Goal: Information Seeking & Learning: Learn about a topic

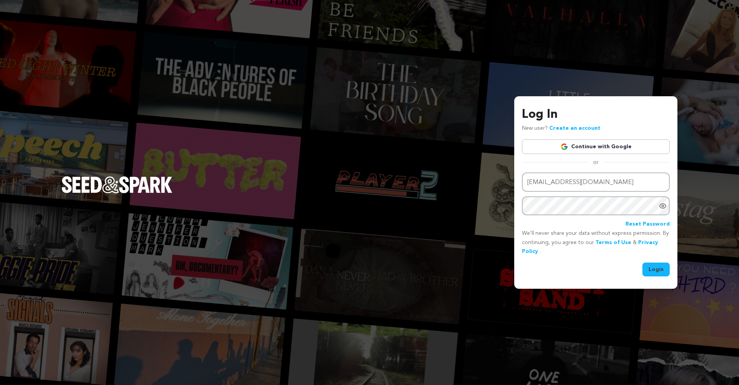
type input "cormierfilms@gmail.com"
click at [656, 269] on button "Login" at bounding box center [655, 269] width 27 height 14
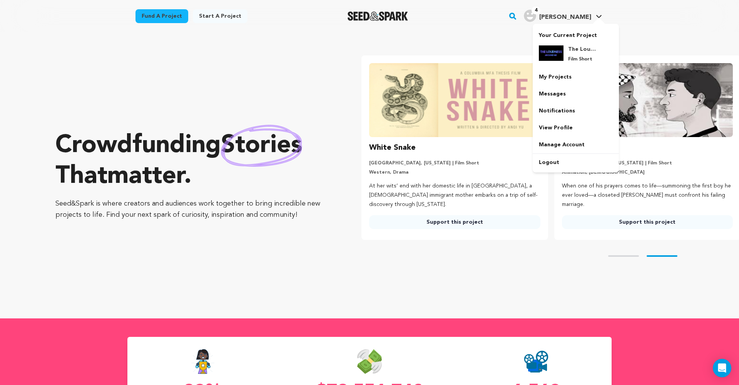
scroll to position [0, 199]
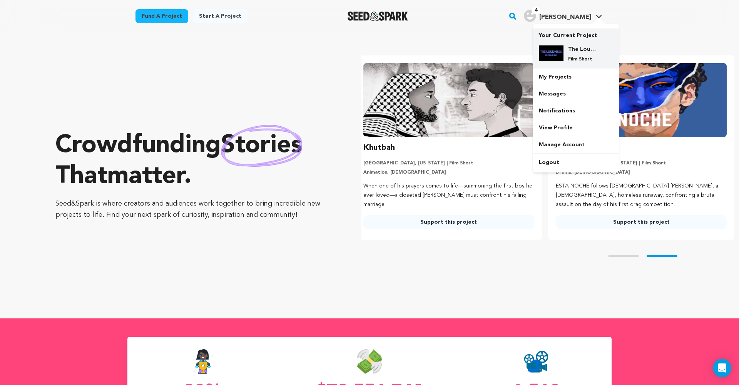
click at [570, 43] on div "The Loudness Around Me Film Short" at bounding box center [576, 53] width 74 height 29
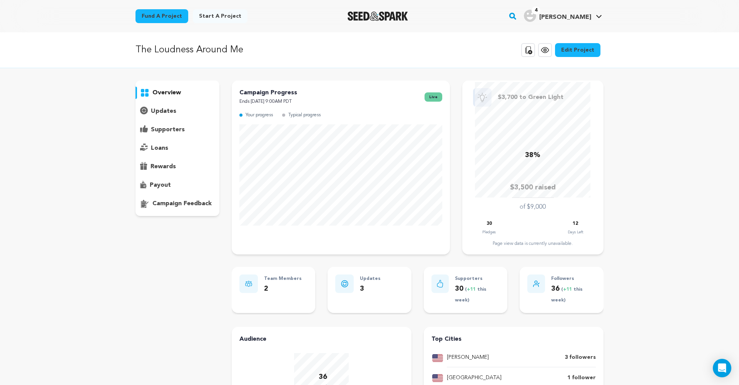
click at [174, 109] on p "updates" at bounding box center [163, 111] width 25 height 9
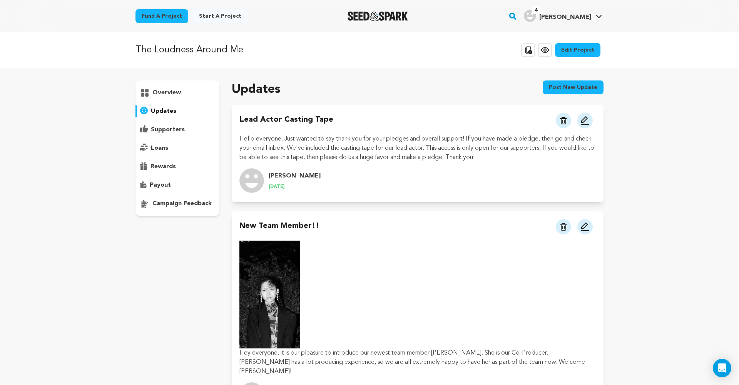
click at [171, 92] on p "overview" at bounding box center [166, 92] width 28 height 9
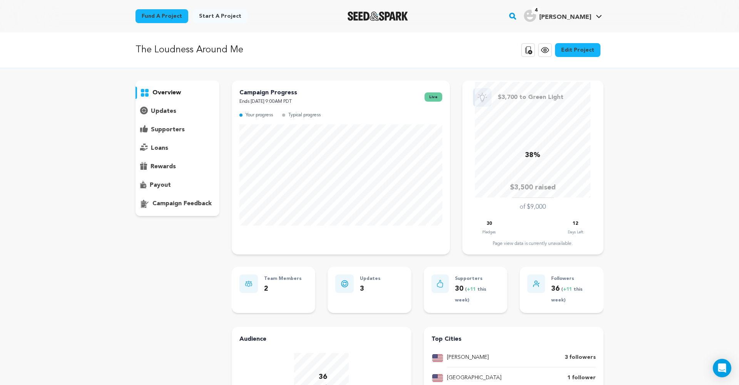
click at [172, 118] on div "overview" at bounding box center [177, 147] width 84 height 135
click at [170, 112] on p "updates" at bounding box center [163, 111] width 25 height 9
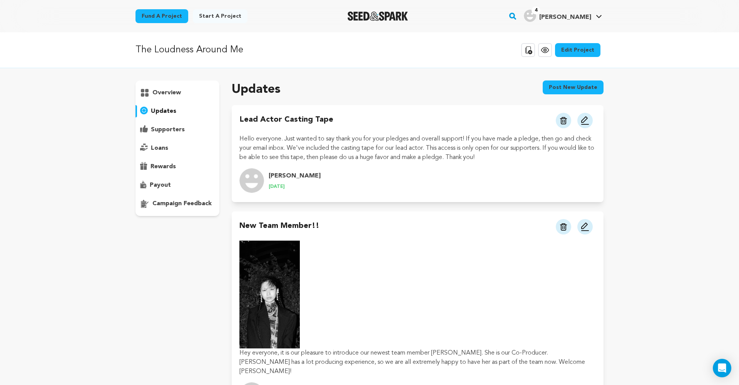
click at [191, 100] on div "overview" at bounding box center [177, 147] width 84 height 135
click at [185, 95] on div "overview" at bounding box center [177, 93] width 84 height 12
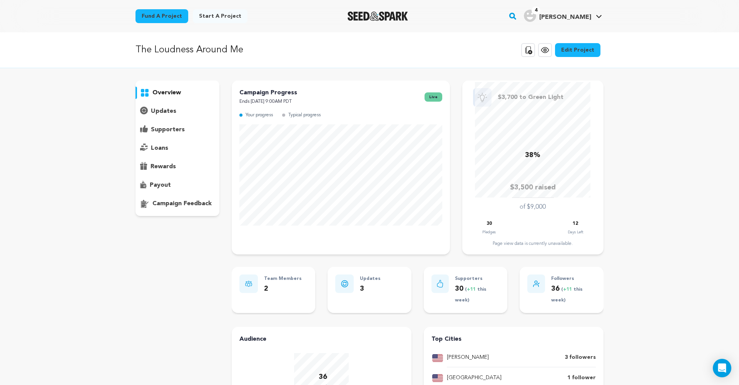
click at [180, 129] on p "supporters" at bounding box center [168, 129] width 34 height 9
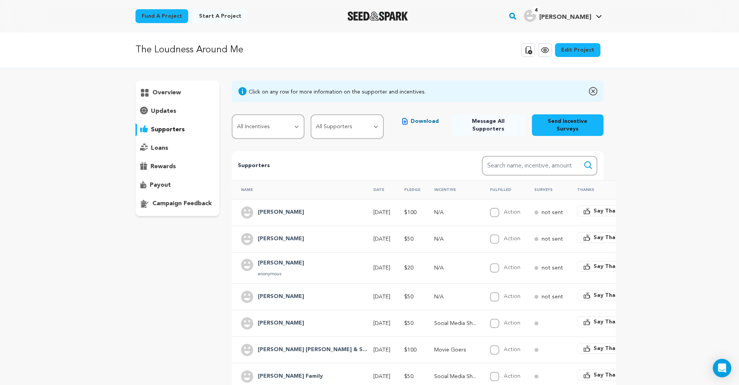
click at [176, 90] on p "overview" at bounding box center [166, 92] width 28 height 9
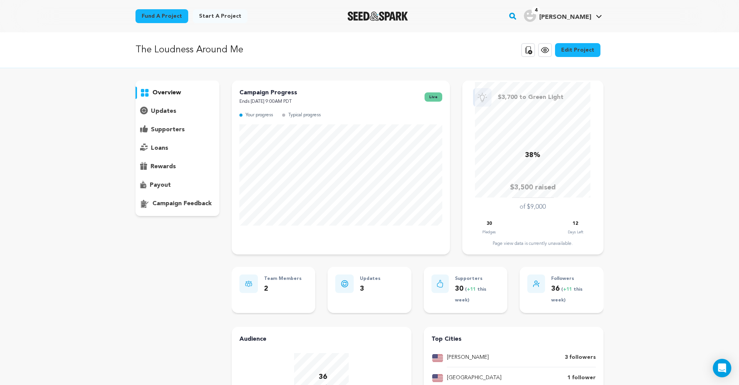
click at [165, 113] on p "updates" at bounding box center [163, 111] width 25 height 9
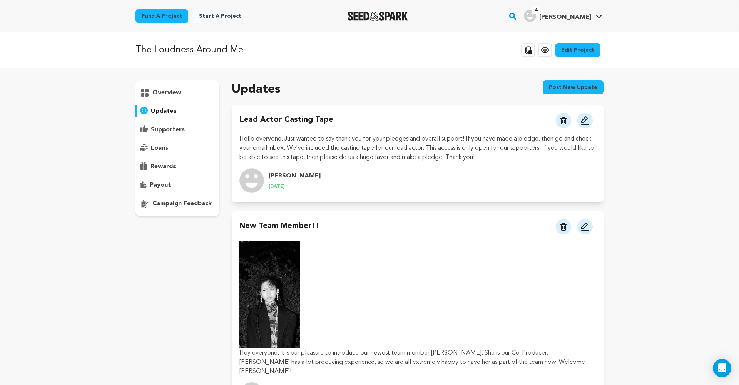
click at [169, 92] on p "overview" at bounding box center [166, 92] width 28 height 9
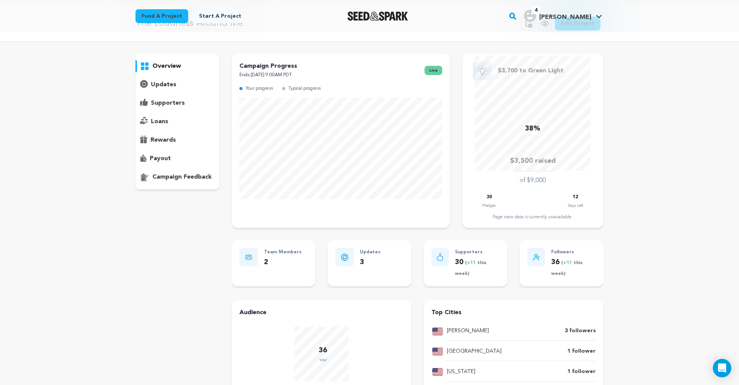
scroll to position [36, 0]
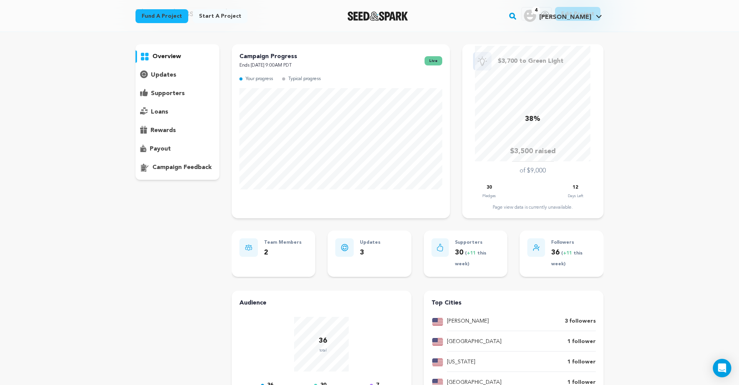
click at [178, 90] on p "supporters" at bounding box center [168, 93] width 34 height 9
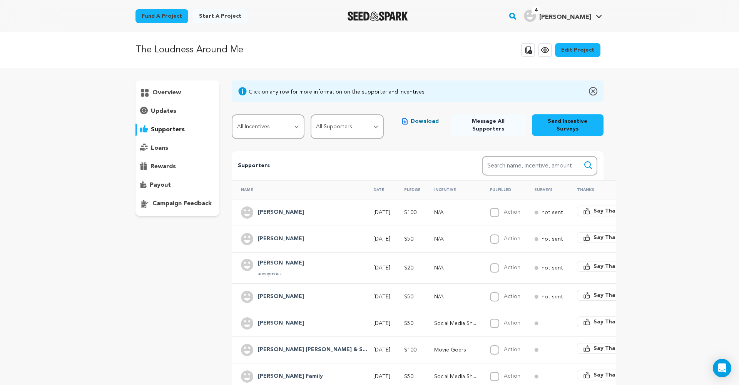
click at [157, 94] on p "overview" at bounding box center [166, 92] width 28 height 9
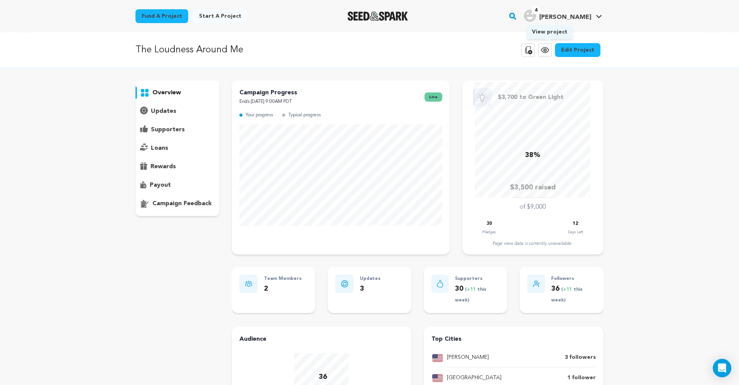
click at [545, 49] on icon at bounding box center [544, 49] width 9 height 9
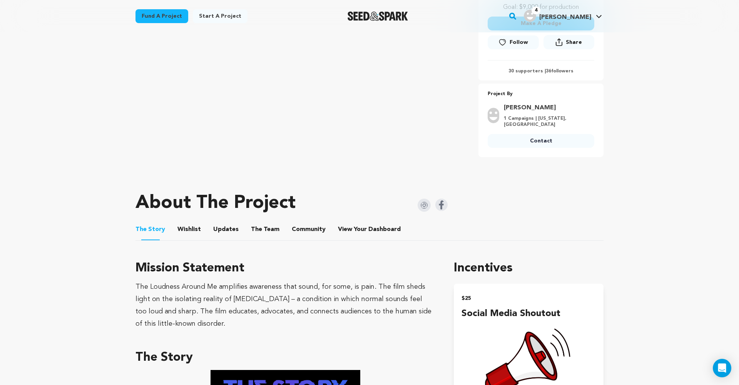
scroll to position [361, 0]
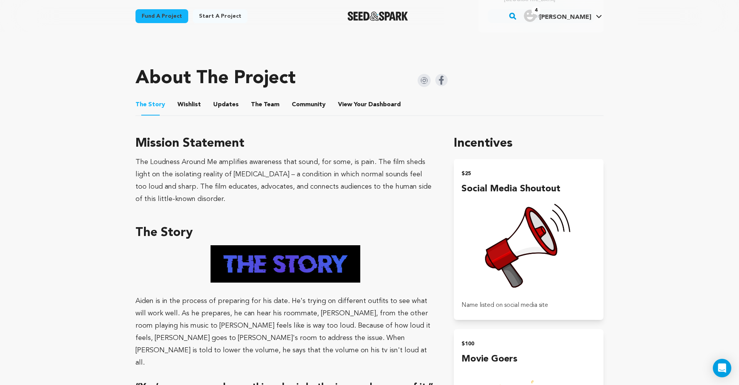
click at [223, 97] on button "Updates" at bounding box center [226, 106] width 18 height 18
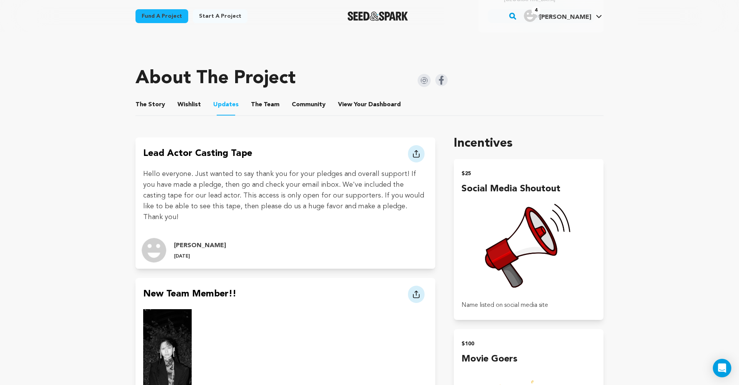
click at [187, 97] on button "Wishlist" at bounding box center [189, 106] width 18 height 18
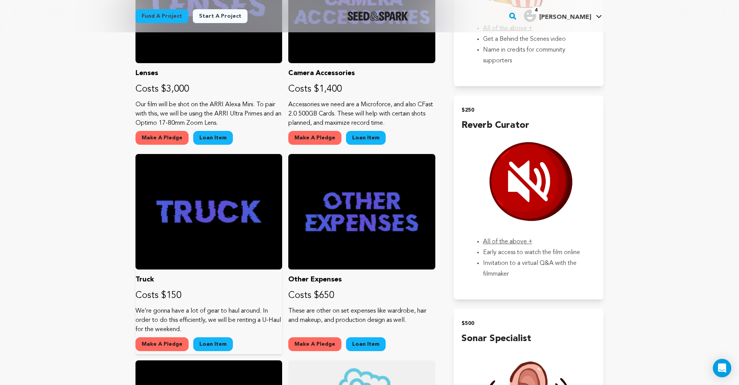
scroll to position [787, 0]
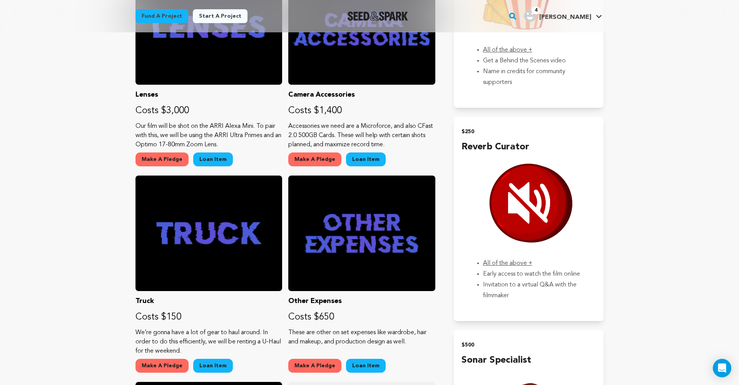
click at [80, 66] on main "Fund a project Start a project Search" at bounding box center [369, 90] width 739 height 1755
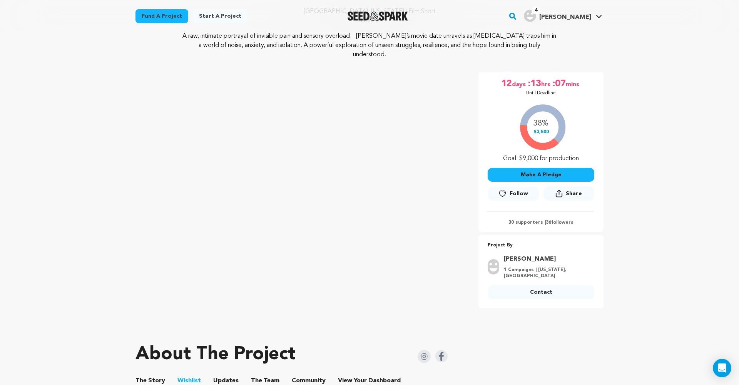
scroll to position [85, 0]
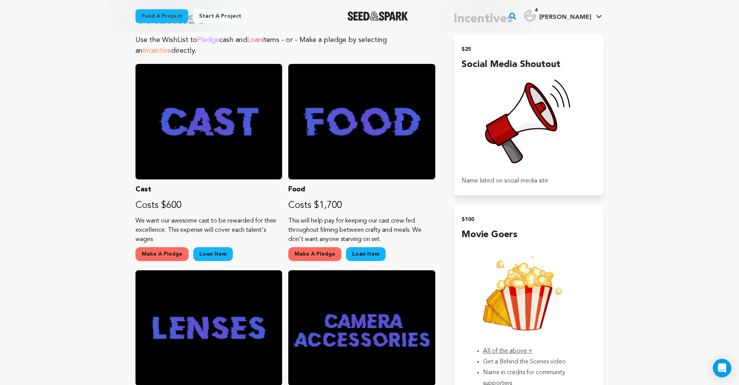
scroll to position [286, 0]
